Goal: Transaction & Acquisition: Purchase product/service

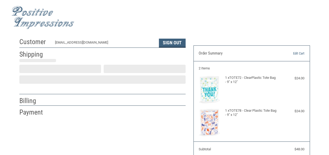
scroll to position [17, 0]
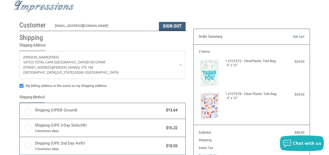
radio input "true"
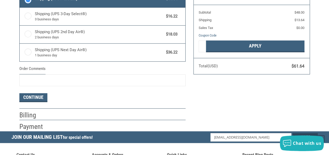
scroll to position [138, 0]
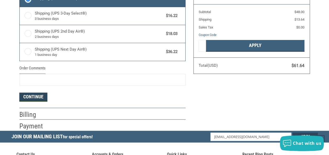
click at [41, 95] on button "Continue" at bounding box center [33, 97] width 28 height 9
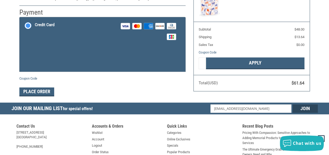
scroll to position [95, 0]
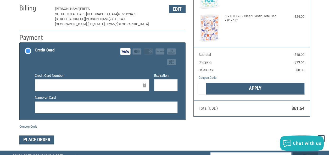
click at [157, 103] on div at bounding box center [106, 108] width 143 height 12
click at [157, 104] on div at bounding box center [106, 108] width 143 height 12
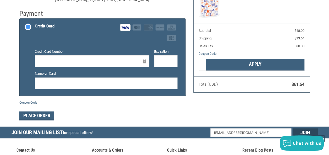
drag, startPoint x: 36, startPoint y: 115, endPoint x: 130, endPoint y: 115, distance: 94.2
click at [130, 115] on div "Place Order" at bounding box center [102, 116] width 166 height 9
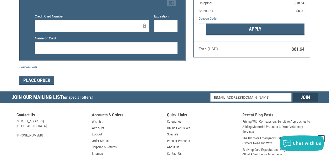
scroll to position [154, 0]
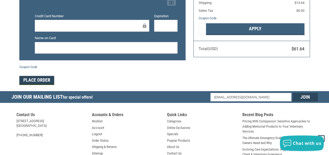
click at [39, 79] on button "Place Order" at bounding box center [36, 80] width 35 height 9
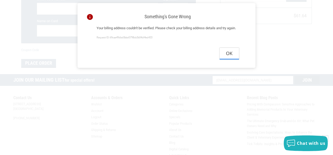
click at [228, 59] on button "Ok" at bounding box center [229, 54] width 19 height 12
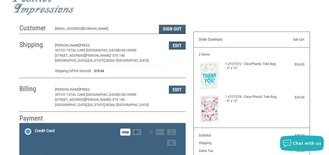
scroll to position [12, 0]
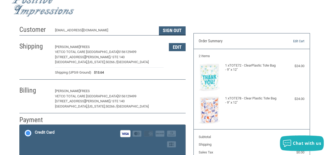
click at [186, 91] on button "Edit" at bounding box center [177, 91] width 17 height 8
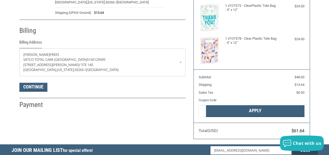
scroll to position [92, 0]
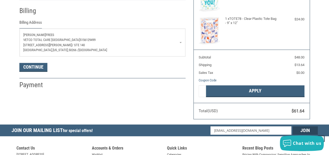
click at [182, 43] on p "[STREET_ADDRESS][PERSON_NAME]" at bounding box center [102, 45] width 158 height 5
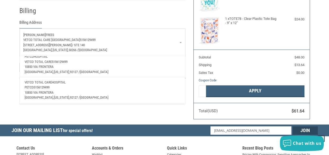
click at [43, 91] on span "10850 VIA FRONTERA" at bounding box center [39, 93] width 29 height 4
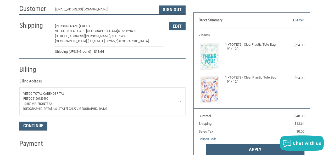
scroll to position [40, 0]
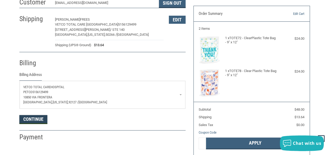
click at [42, 121] on button "Continue" at bounding box center [33, 119] width 28 height 9
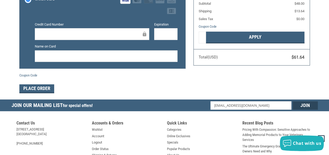
scroll to position [146, 0]
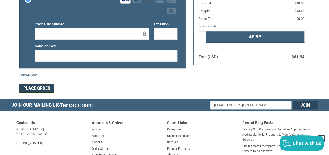
click at [46, 90] on button "Place Order" at bounding box center [36, 88] width 35 height 9
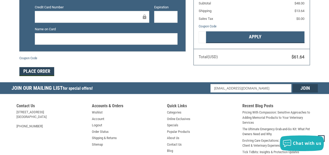
scroll to position [129, 0]
